Goal: Check status: Check status

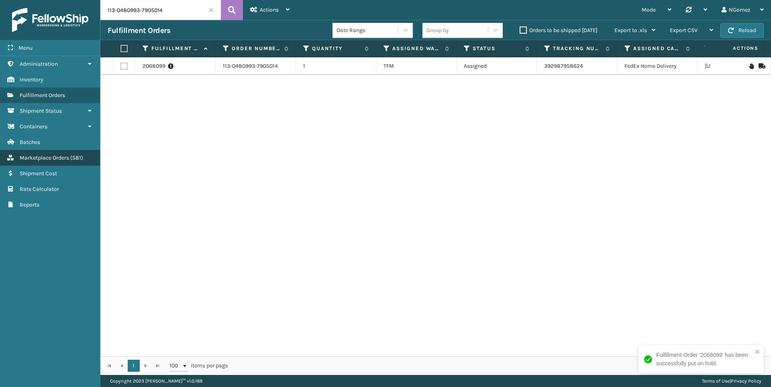
click at [68, 158] on span "Marketplace Orders" at bounding box center [44, 158] width 49 height 7
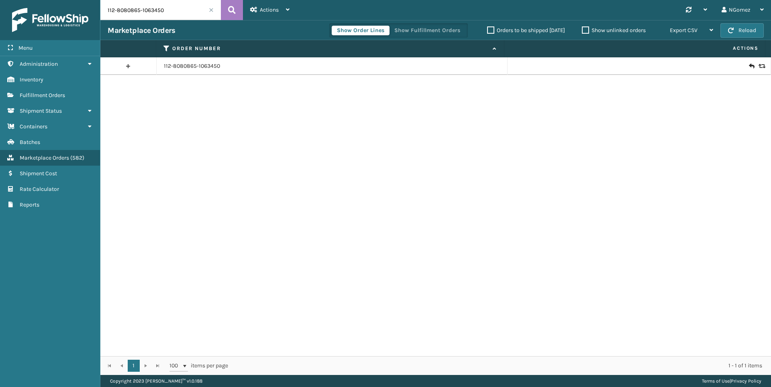
click at [171, 16] on input "112-8080865-1063450" at bounding box center [160, 10] width 120 height 20
paste input "113-8362564-3465023"
type input "113-8362564-3465023"
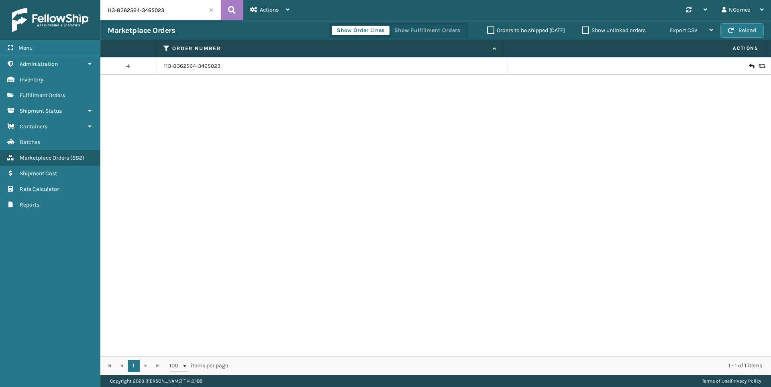
click at [748, 66] on icon at bounding box center [750, 66] width 5 height 8
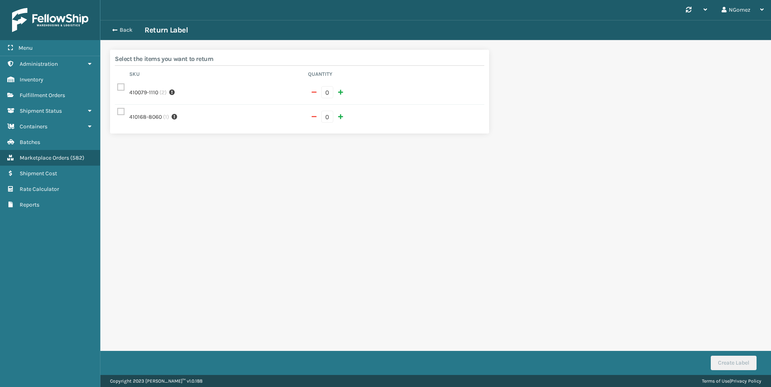
click at [124, 85] on label at bounding box center [122, 87] width 10 height 7
click at [118, 85] on input "checkbox" at bounding box center [117, 85] width 0 height 5
checkbox input "true"
type input "1"
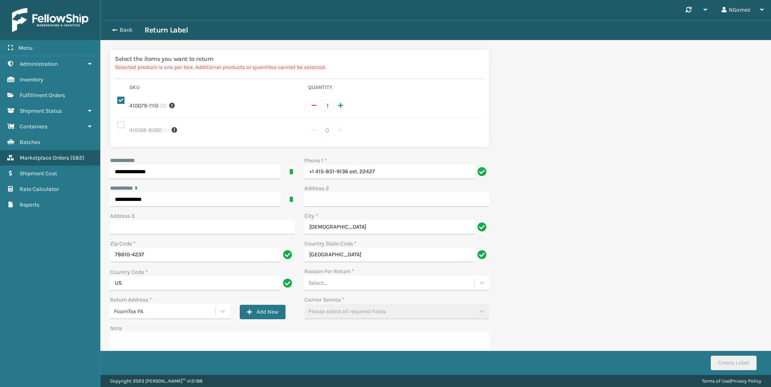
click at [392, 180] on div "Phone 1 * +1 415-851-9136 ext. 22427" at bounding box center [396, 171] width 194 height 28
click at [392, 172] on input "+1 415-851-9136 ext. 22427" at bounding box center [389, 172] width 170 height 14
drag, startPoint x: 392, startPoint y: 172, endPoint x: 349, endPoint y: 170, distance: 43.0
click at [349, 170] on input "+1 415-851-9136 ext. 22427" at bounding box center [389, 172] width 170 height 14
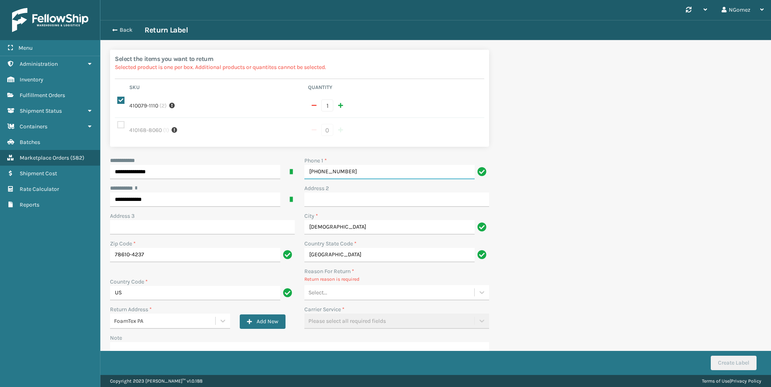
type input "[PHONE_NUMBER]"
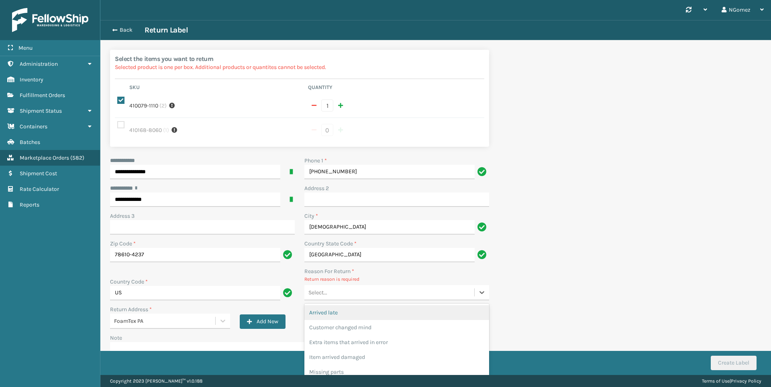
click at [353, 286] on div "Select..." at bounding box center [389, 292] width 170 height 13
click at [345, 321] on div "Customer changed mind" at bounding box center [396, 327] width 185 height 15
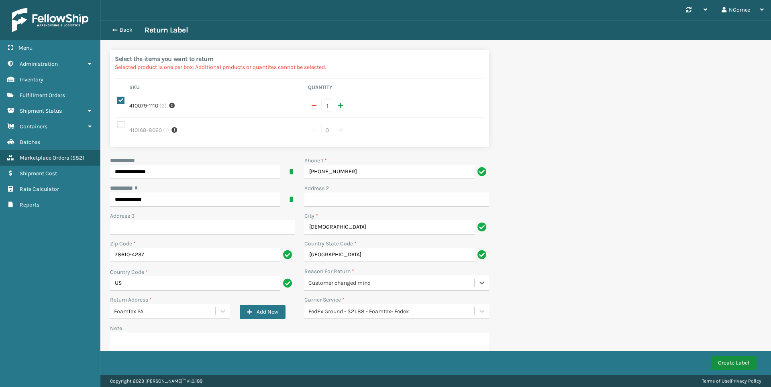
click at [716, 364] on button "Create Label" at bounding box center [733, 363] width 46 height 14
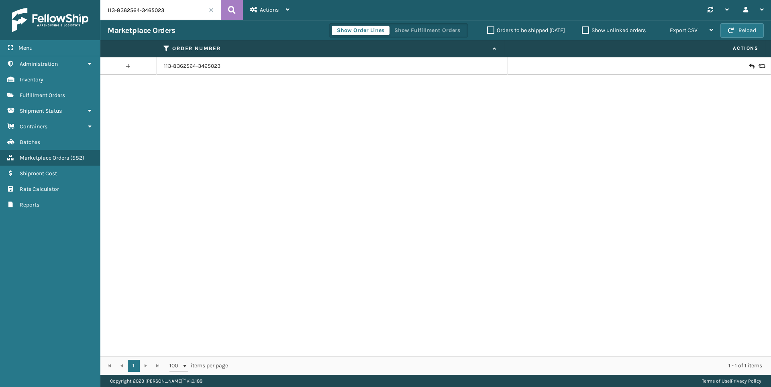
click at [499, 197] on div "113-8362564-3465023" at bounding box center [435, 206] width 670 height 299
click at [171, 12] on input "113-8362564-3465023" at bounding box center [160, 10] width 120 height 20
click at [62, 91] on link "Fulfillment Orders" at bounding box center [50, 95] width 100 height 16
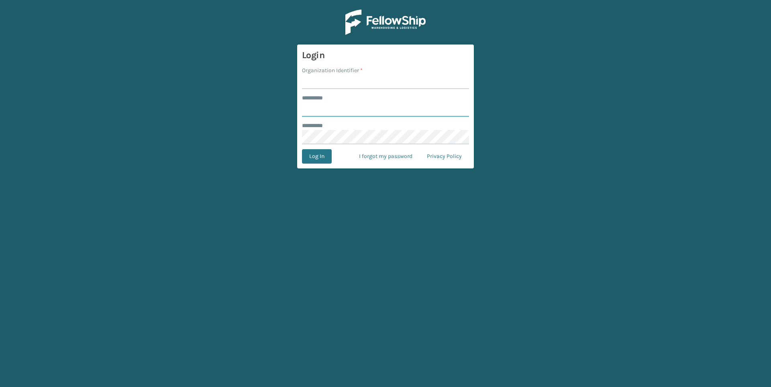
type input "******"
click at [324, 74] on label "Organization Identifier *" at bounding box center [332, 70] width 61 height 8
click at [324, 75] on input "Organization Identifier *" at bounding box center [385, 82] width 167 height 14
click at [335, 84] on input "Organization Identifier *" at bounding box center [385, 82] width 167 height 14
type input "Foamtex"
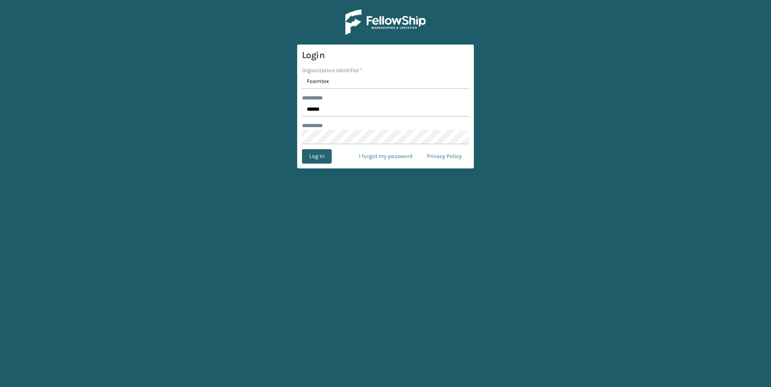
click at [327, 157] on button "Log In" at bounding box center [317, 156] width 30 height 14
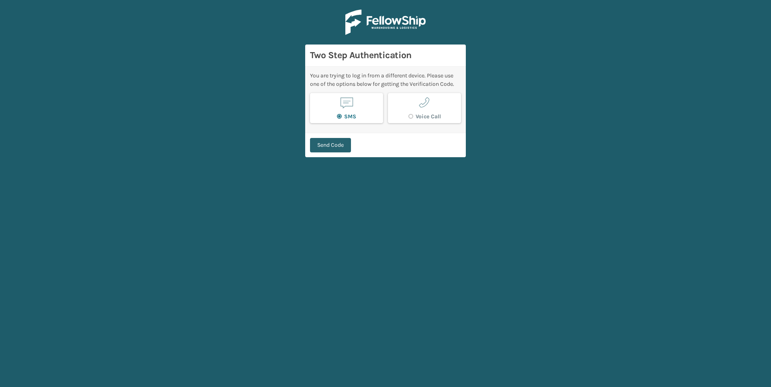
click at [329, 139] on button "Send Code" at bounding box center [330, 145] width 41 height 14
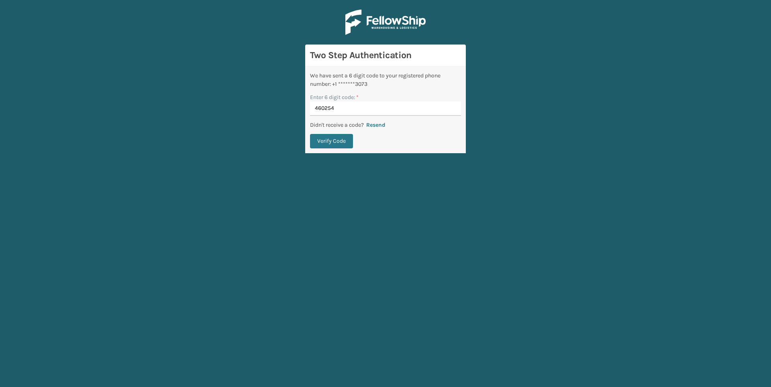
type input "460254"
click at [310, 134] on button "Verify Code" at bounding box center [331, 141] width 43 height 14
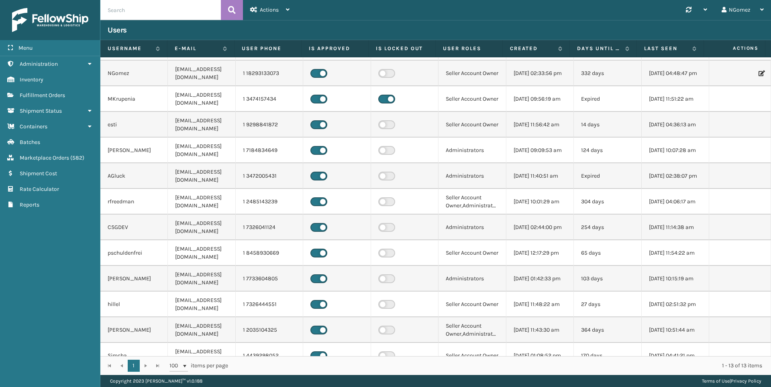
scroll to position [35, 0]
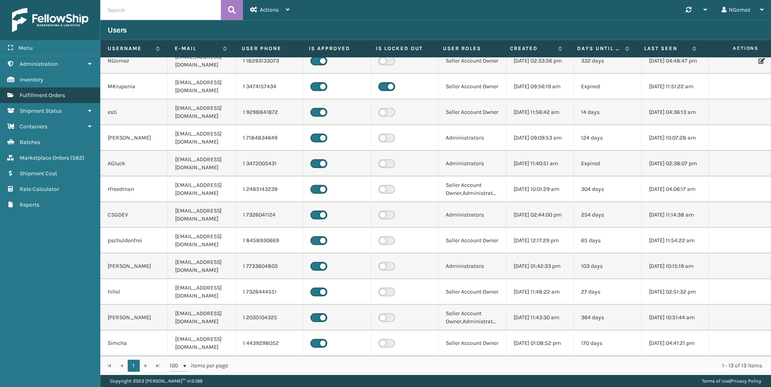
click at [72, 92] on link "Fulfillment Orders" at bounding box center [50, 95] width 100 height 16
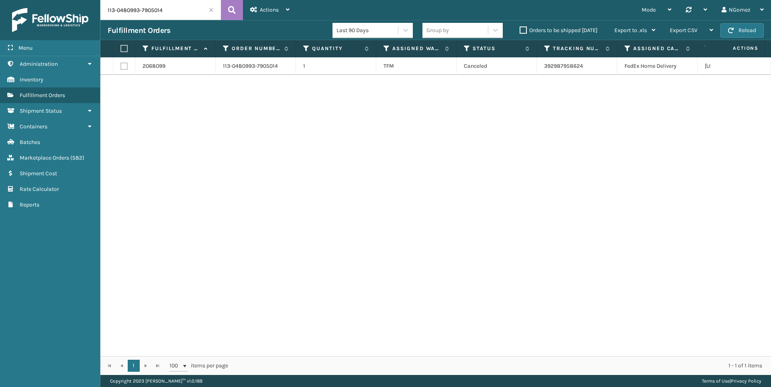
click at [134, 15] on input "113-0480993-7905014" at bounding box center [160, 10] width 120 height 20
paste input "4-5170174-7869055"
click at [571, 64] on link "392876788025" at bounding box center [563, 66] width 39 height 7
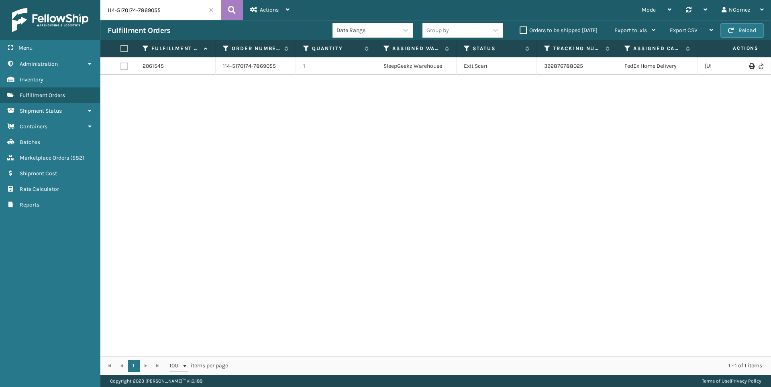
click at [147, 6] on input "114-5170174-7869055" at bounding box center [160, 10] width 120 height 20
paste input "3-8560589-240346"
type input "113-8560589-2403465"
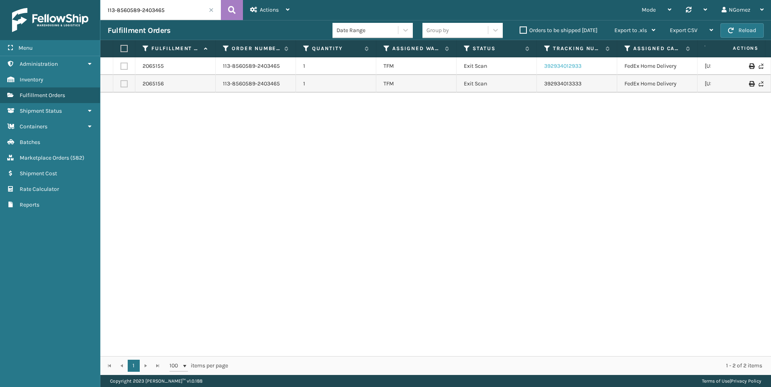
click at [566, 65] on link "392934012933" at bounding box center [562, 66] width 37 height 7
click at [565, 82] on link "392934013333" at bounding box center [562, 83] width 37 height 7
